Goal: Use online tool/utility: Utilize a website feature to perform a specific function

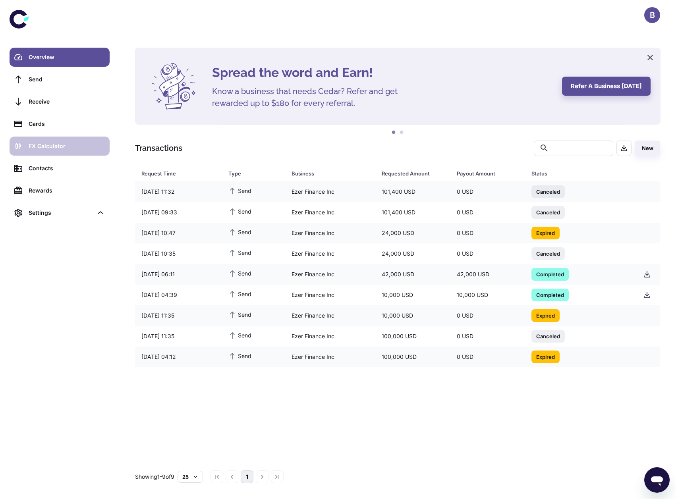
click at [71, 142] on div "FX Calculator" at bounding box center [67, 146] width 76 height 9
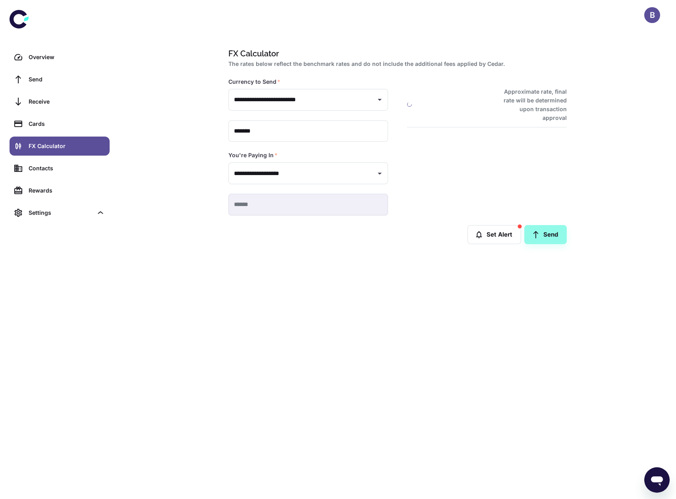
type input "**********"
